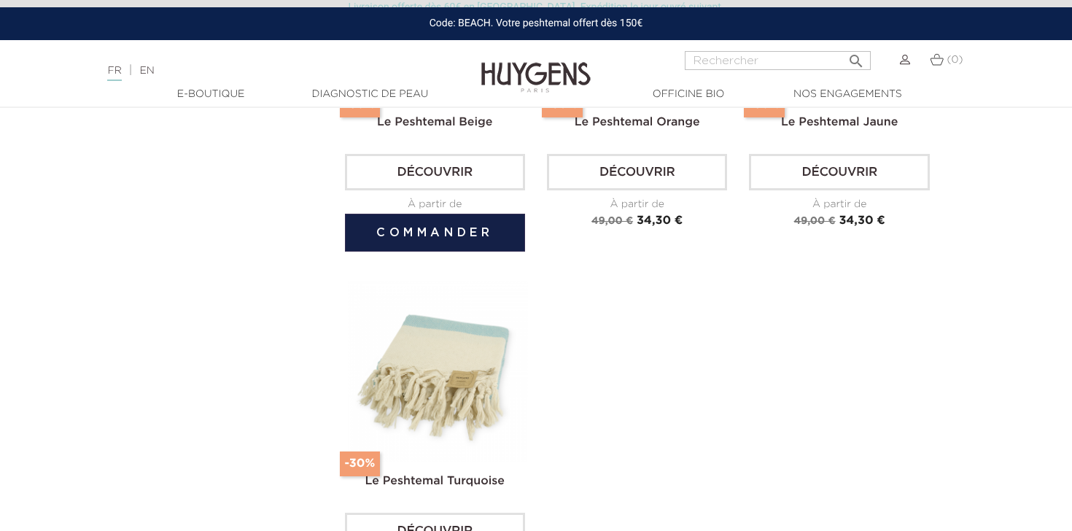
scroll to position [644, 0]
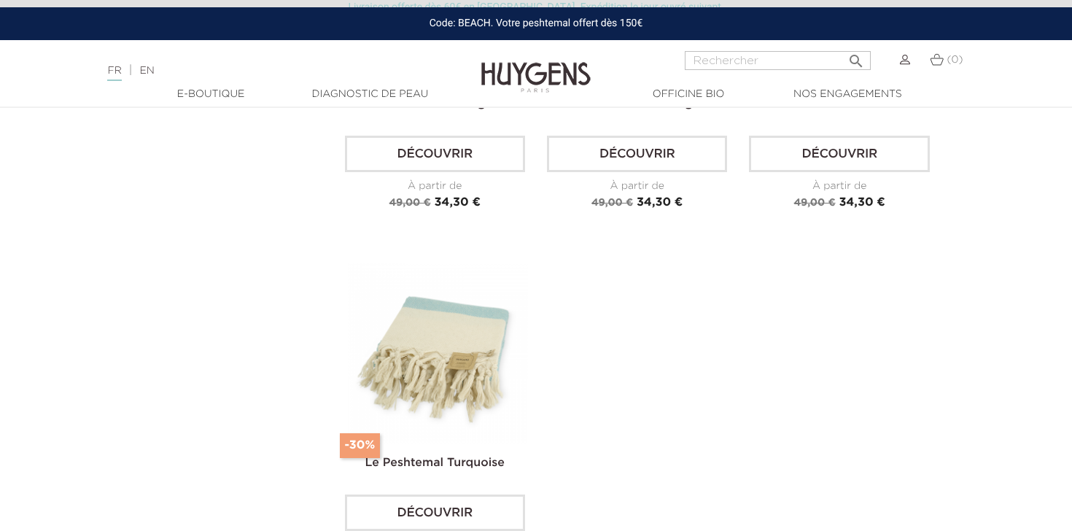
click at [439, 311] on img at bounding box center [438, 352] width 180 height 180
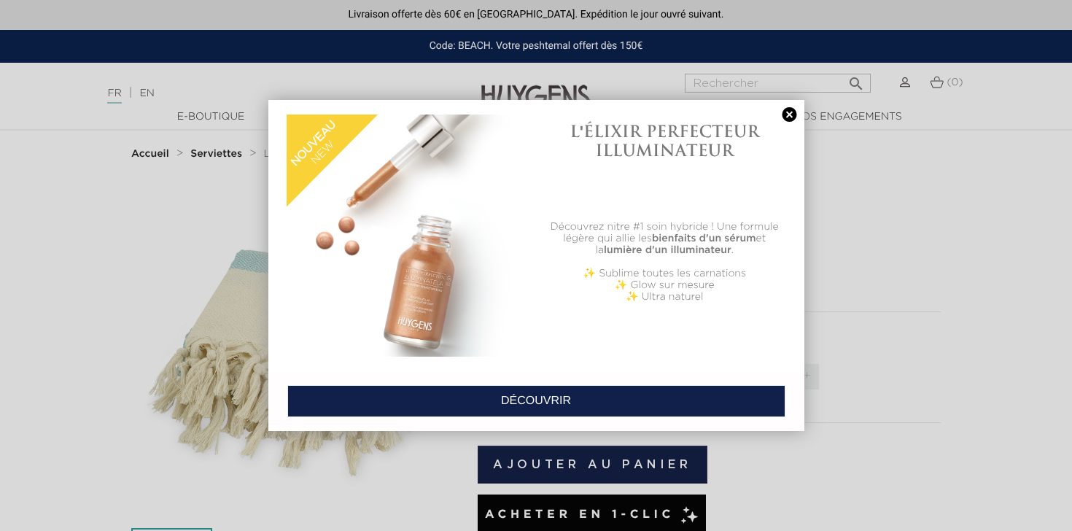
click at [793, 120] on link at bounding box center [789, 114] width 20 height 15
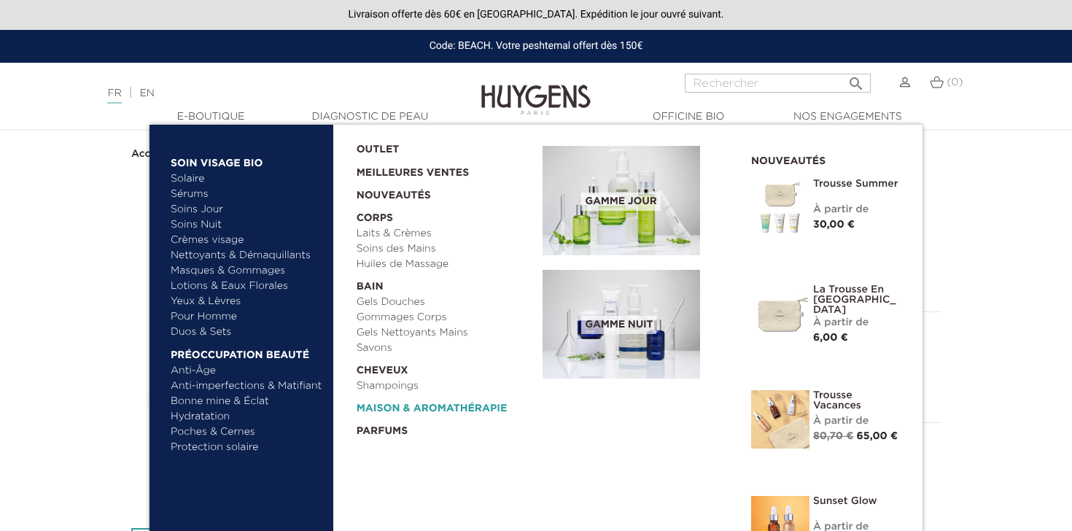
click at [415, 404] on link "  Maison & Aromathérapie" at bounding box center [444, 405] width 176 height 23
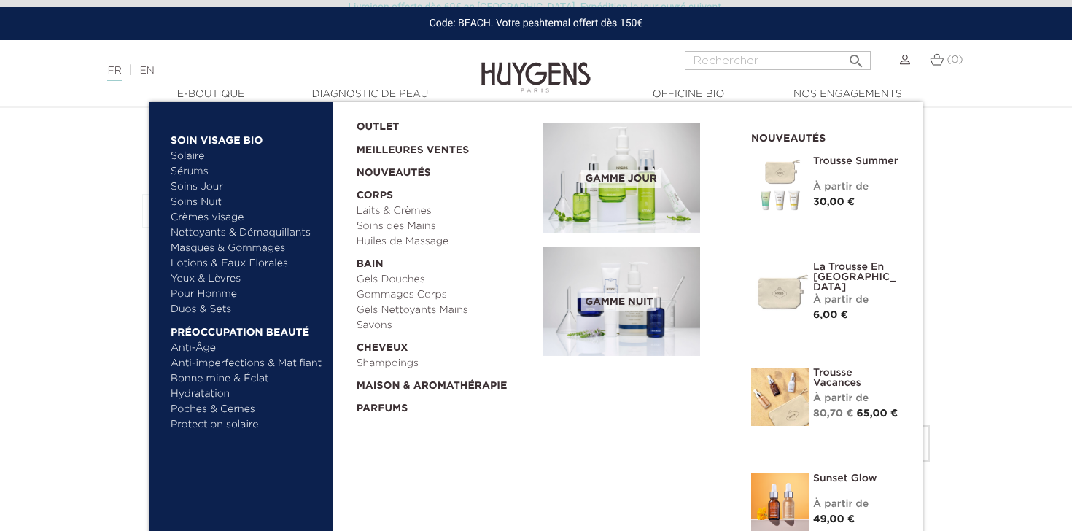
scroll to position [409, 0]
